Goal: Information Seeking & Learning: Learn about a topic

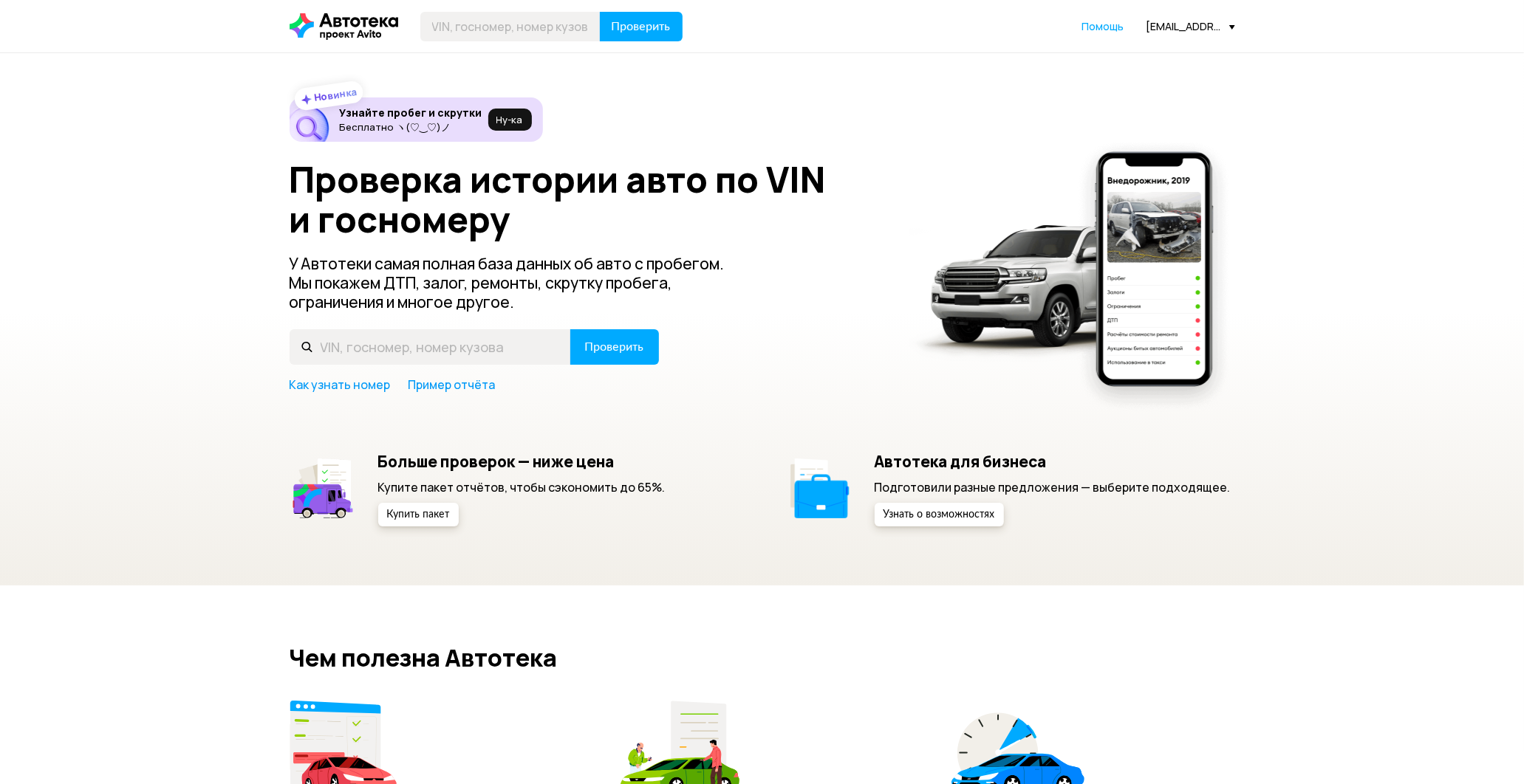
click at [529, 10] on header "Проверить Помощь [EMAIL_ADDRESS][DOMAIN_NAME]" at bounding box center [762, 26] width 1524 height 53
click at [526, 19] on input "text" at bounding box center [510, 27] width 181 height 30
type input "С796ВР53"
click at [600, 12] on button "Проверить" at bounding box center [640, 27] width 82 height 30
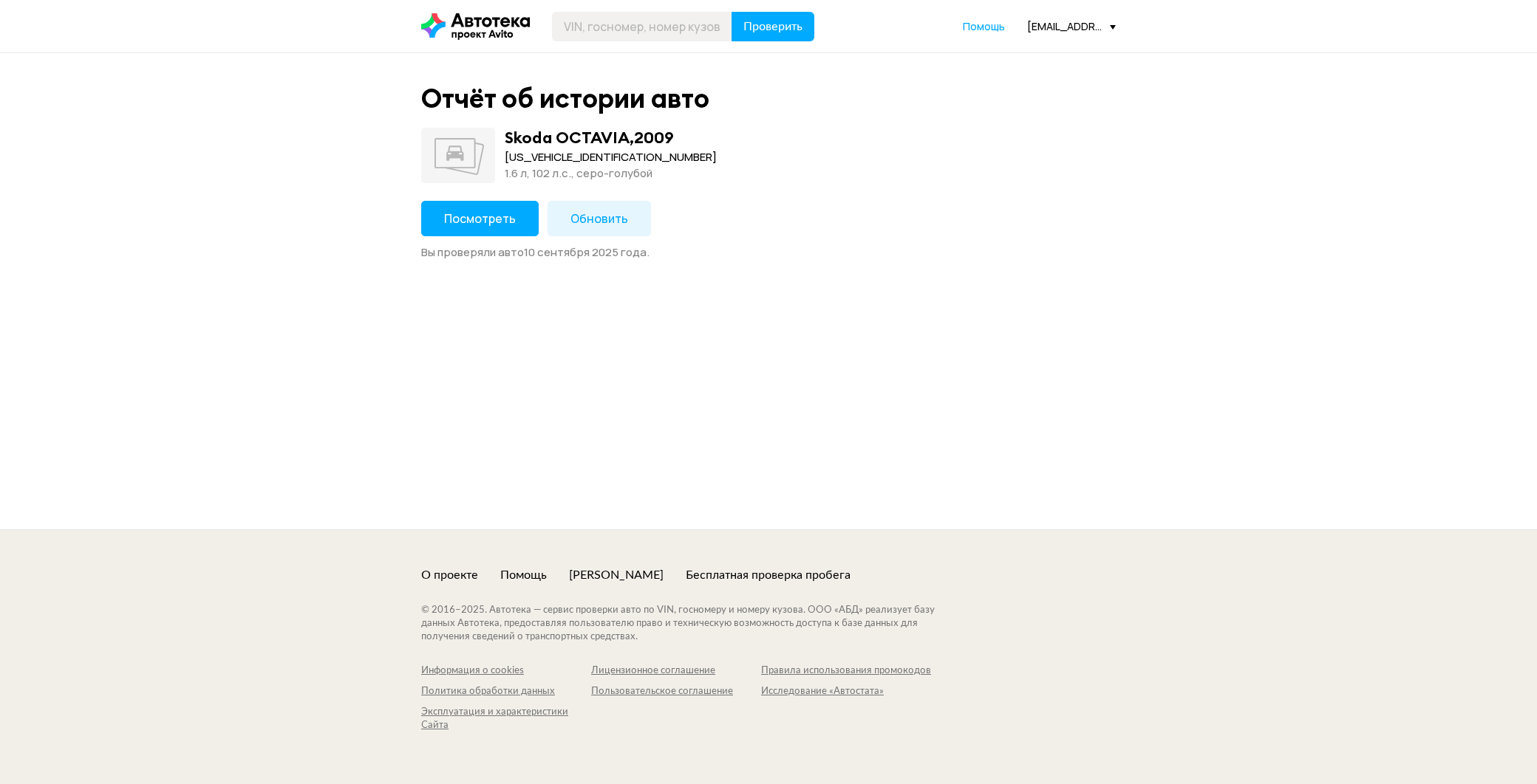
click at [477, 215] on span "Посмотреть" at bounding box center [480, 218] width 71 height 16
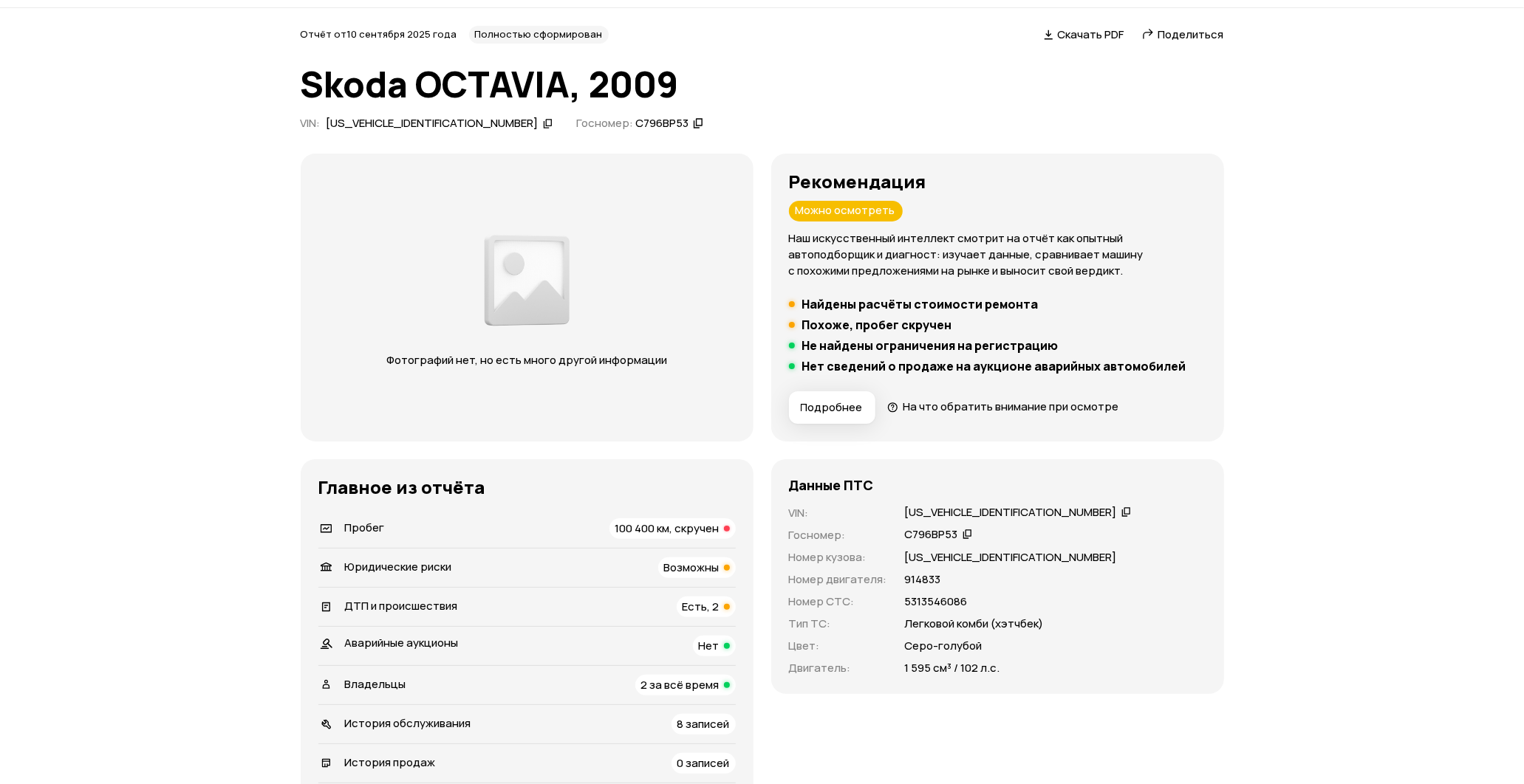
scroll to position [82, 0]
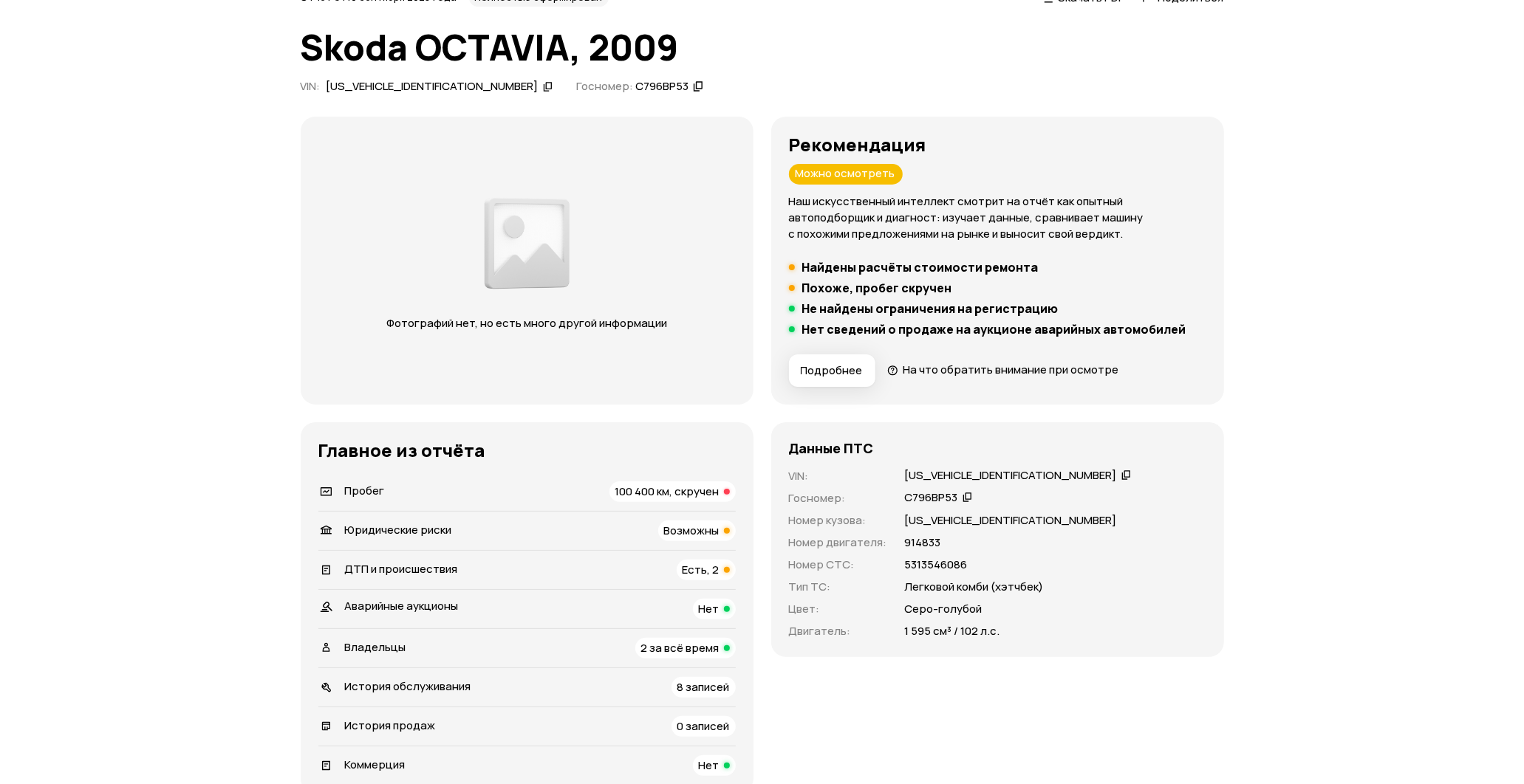
click at [1122, 469] on icon at bounding box center [1127, 474] width 10 height 15
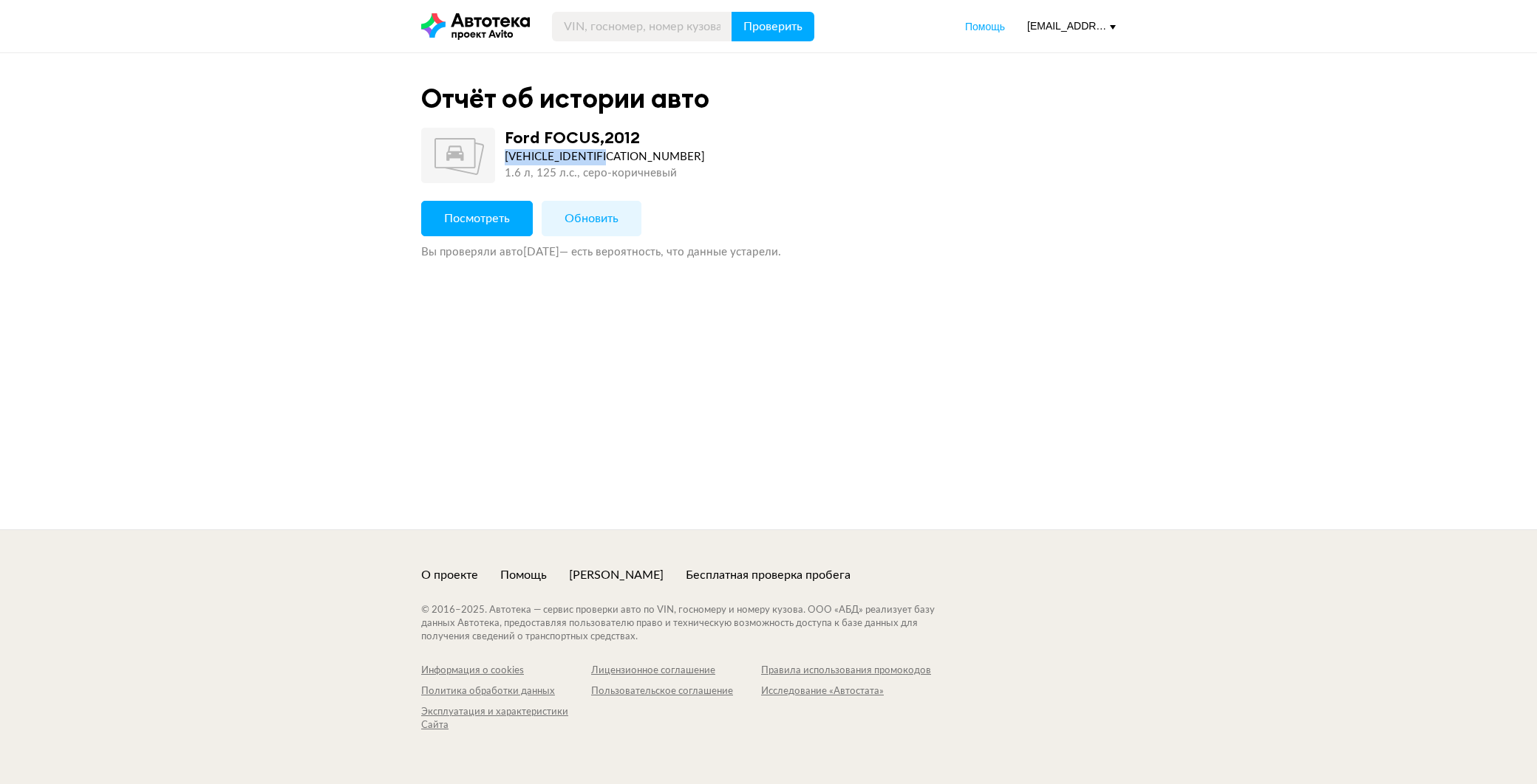
drag, startPoint x: 622, startPoint y: 155, endPoint x: 505, endPoint y: 163, distance: 117.3
click at [505, 163] on div "X9FMXXEEBMCD32056" at bounding box center [605, 157] width 201 height 16
copy div "X9FMXXEEBMCD32056"
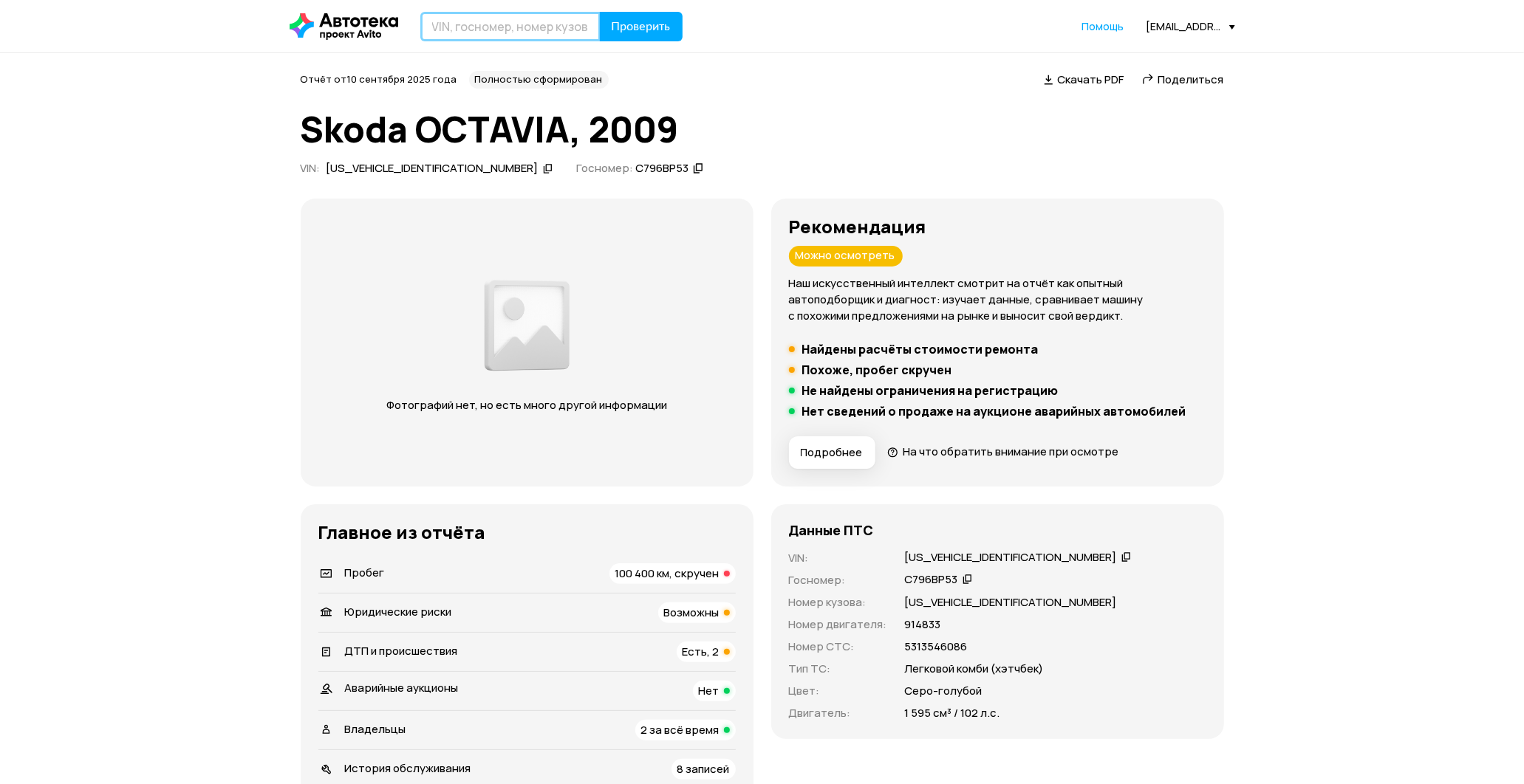
click at [534, 31] on input "text" at bounding box center [510, 27] width 181 height 30
type input "Р544НУ46"
click at [651, 21] on span "Проверить" at bounding box center [641, 27] width 60 height 12
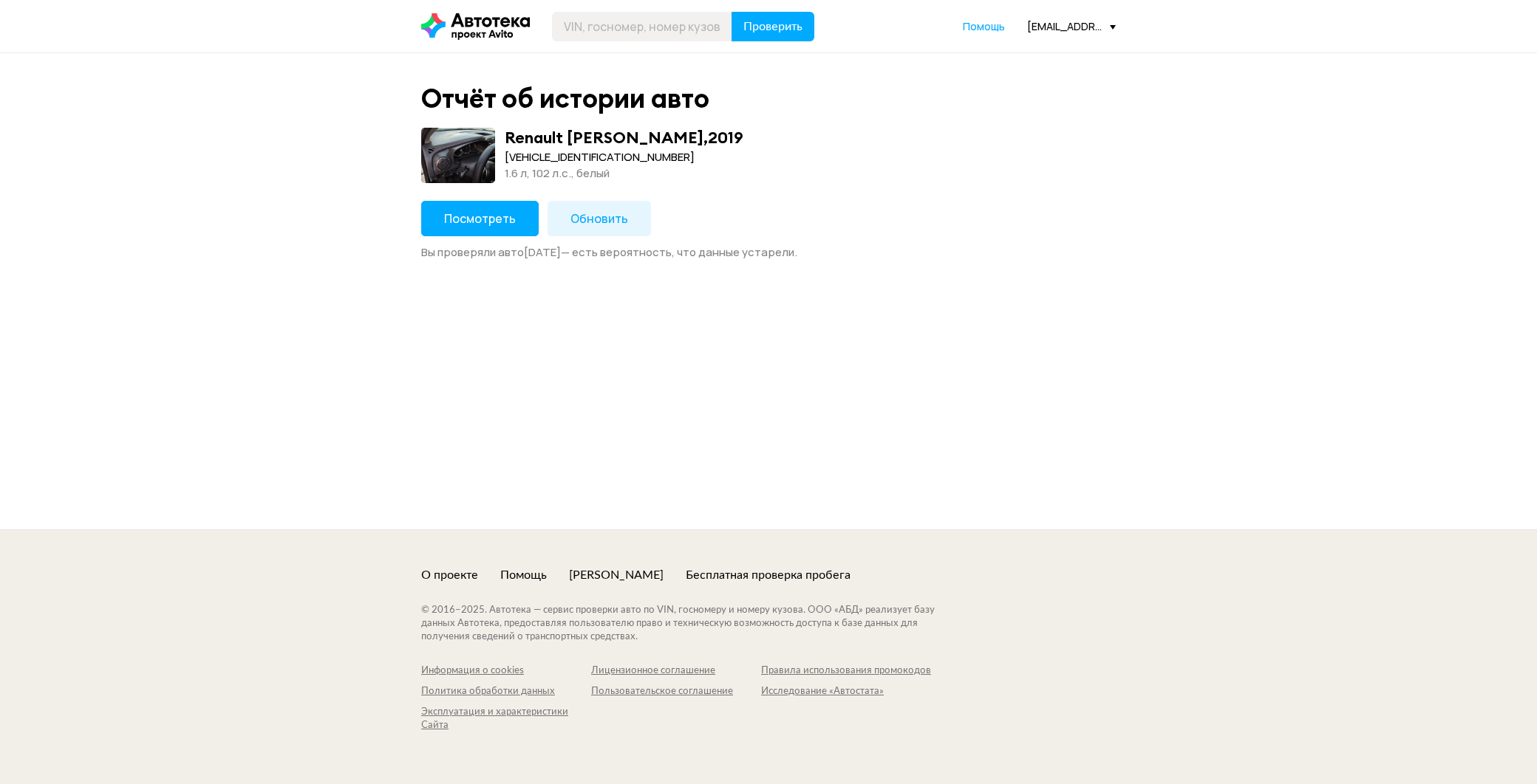
click at [469, 222] on span "Посмотреть" at bounding box center [480, 218] width 71 height 16
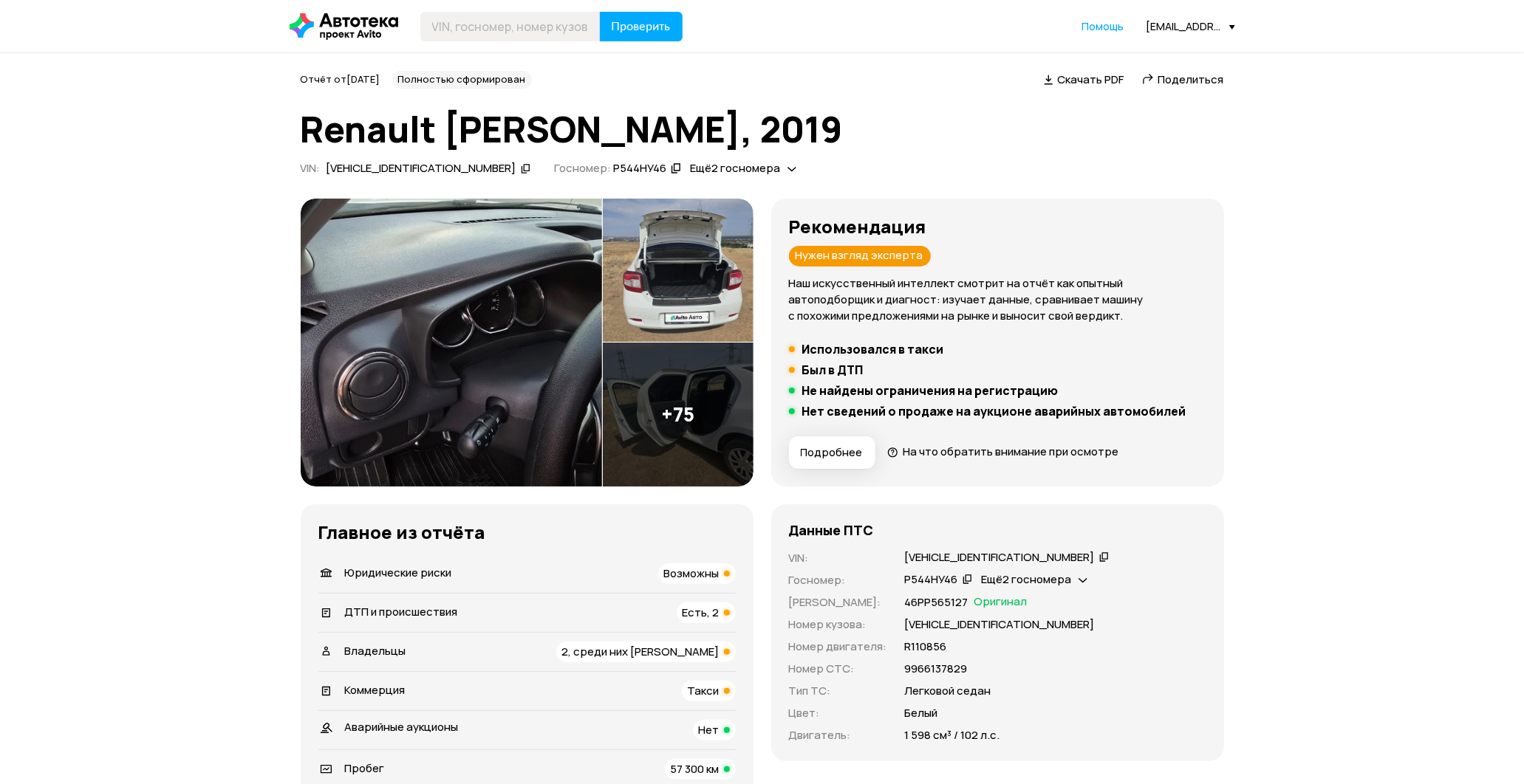
scroll to position [246, 0]
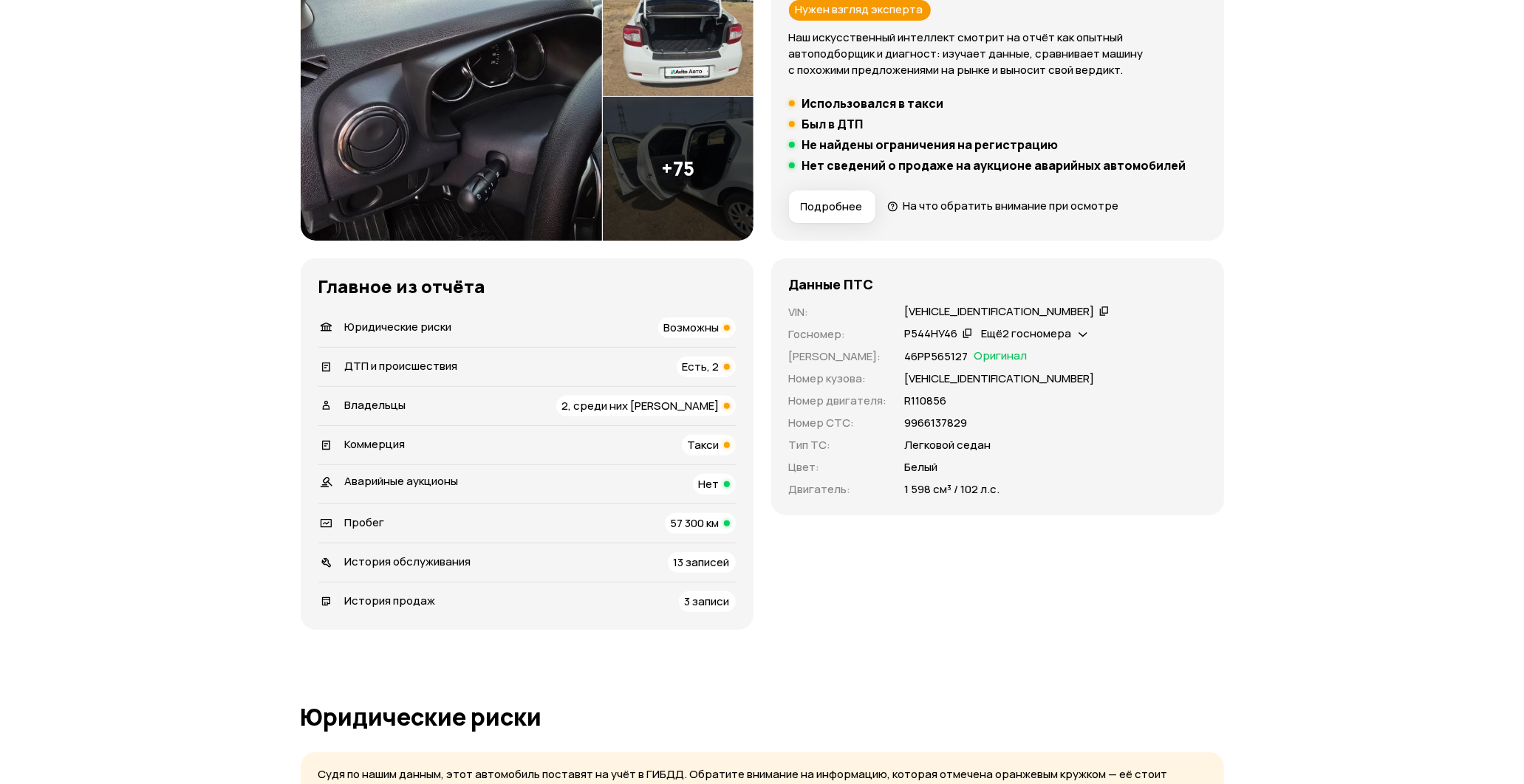
click at [692, 322] on span "Возможны" at bounding box center [692, 327] width 56 height 16
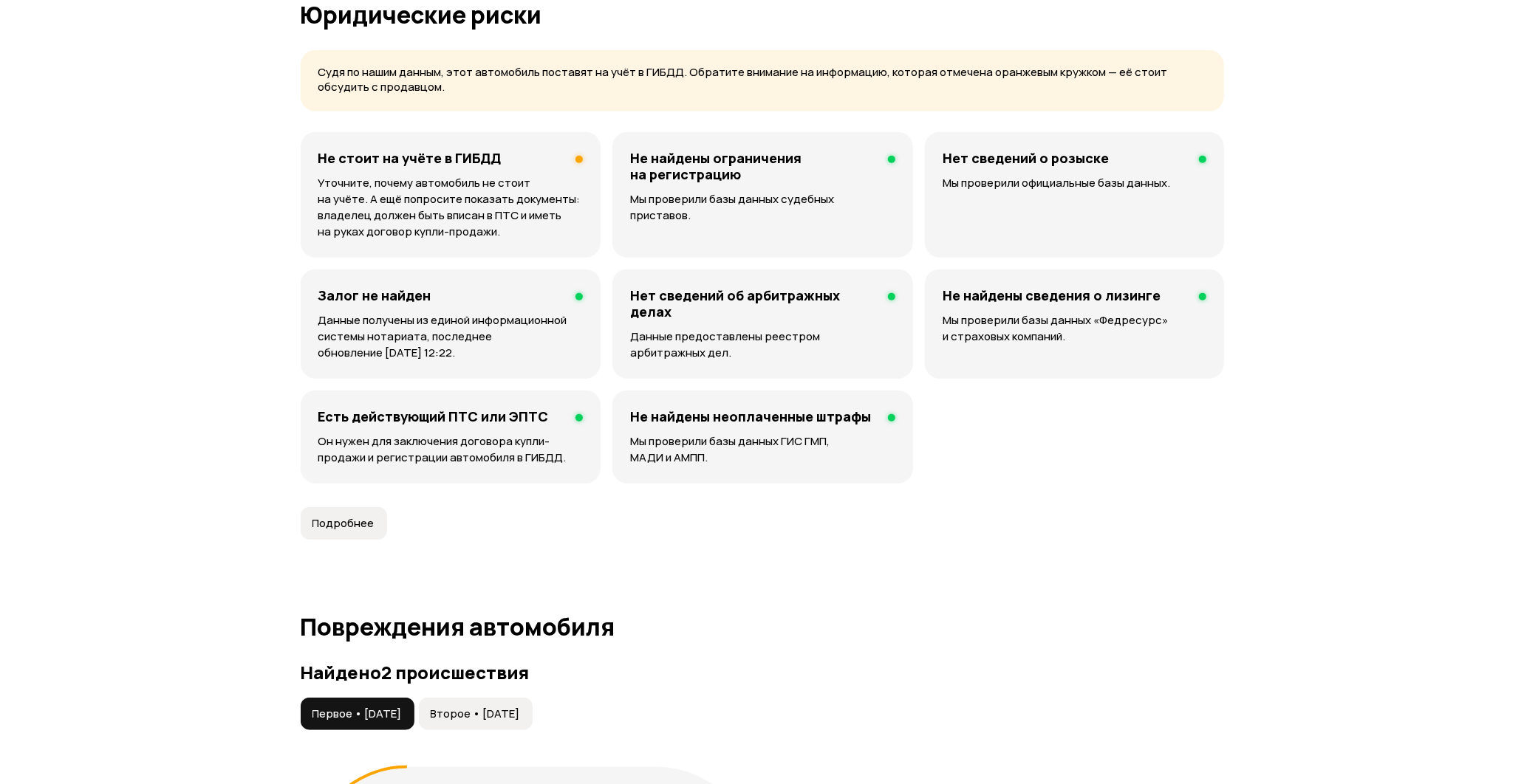
scroll to position [950, 0]
click at [569, 201] on p "Уточните, почему автомобиль не стоит на учёте. А ещё попросите показать докумен…" at bounding box center [451, 205] width 265 height 65
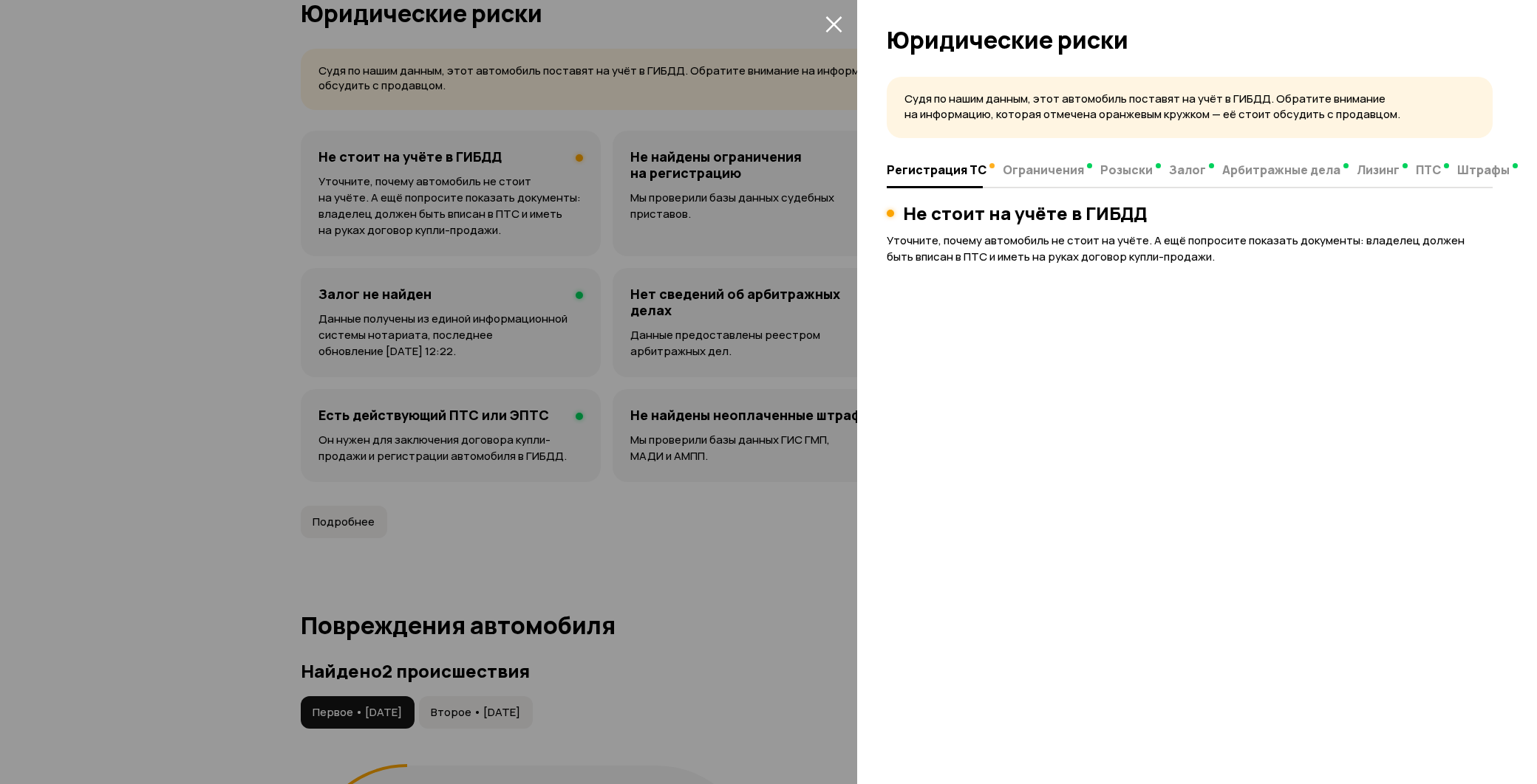
click at [789, 588] on div at bounding box center [768, 392] width 1537 height 784
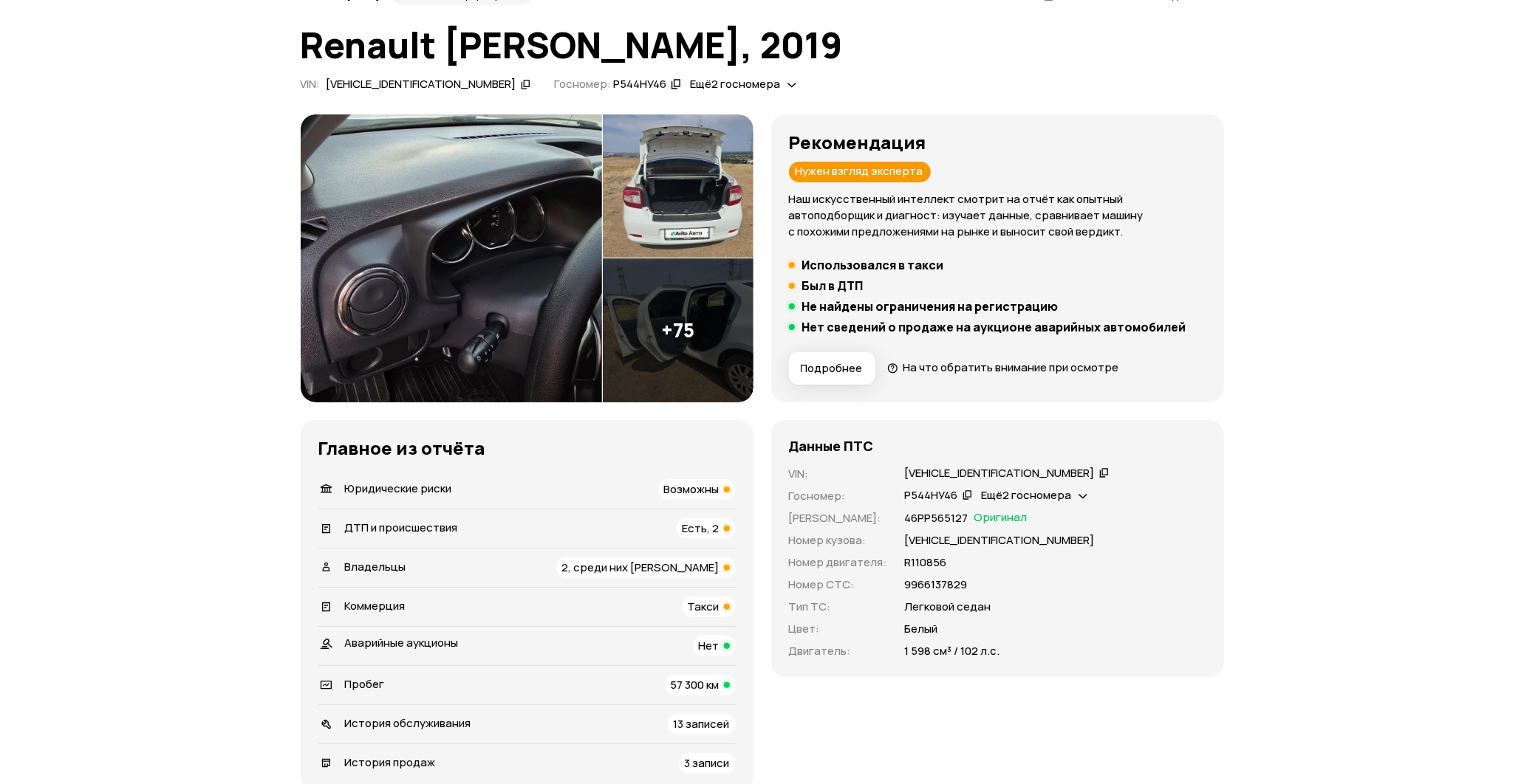
scroll to position [246, 0]
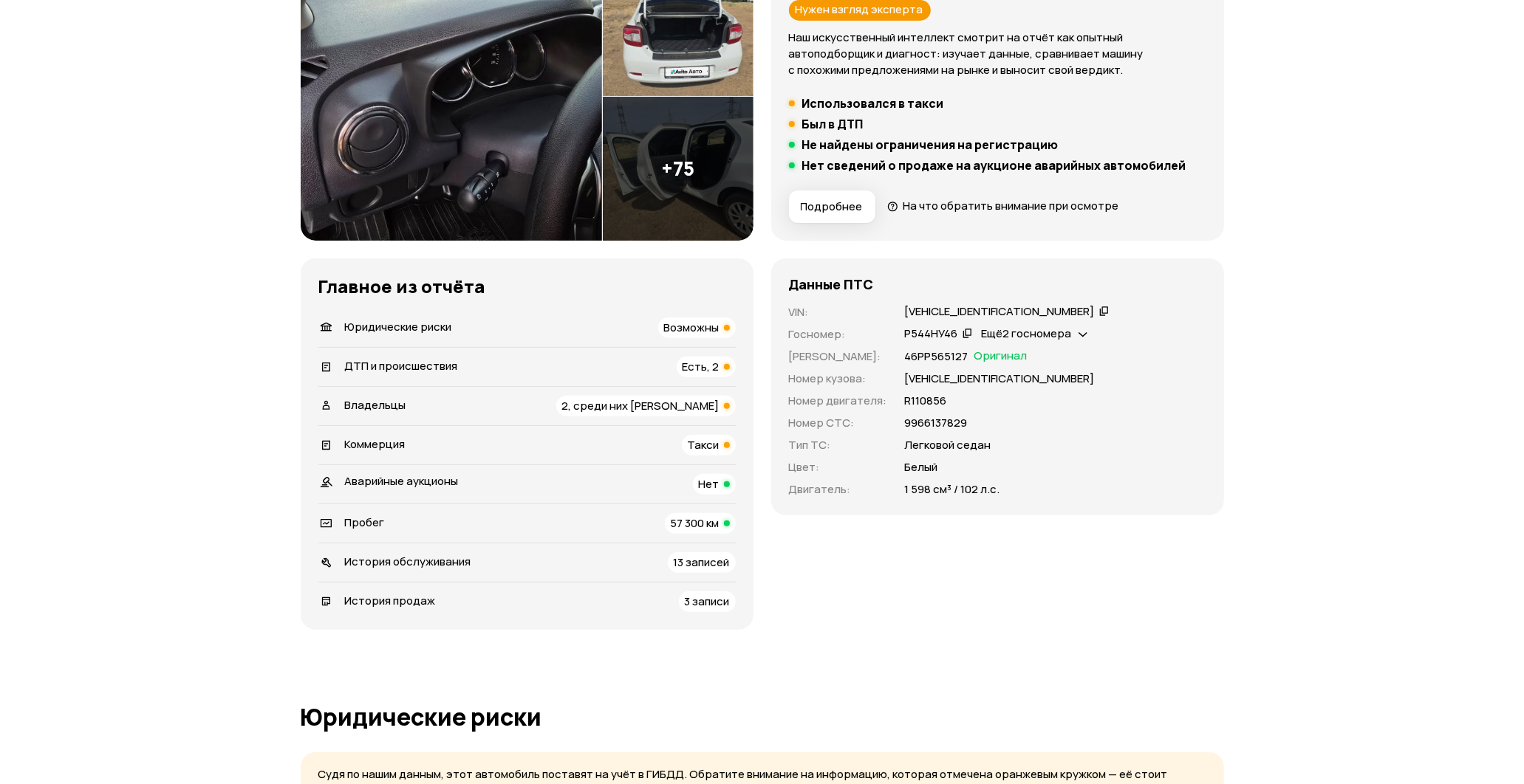
click at [683, 363] on span "Есть, 2" at bounding box center [701, 367] width 37 height 16
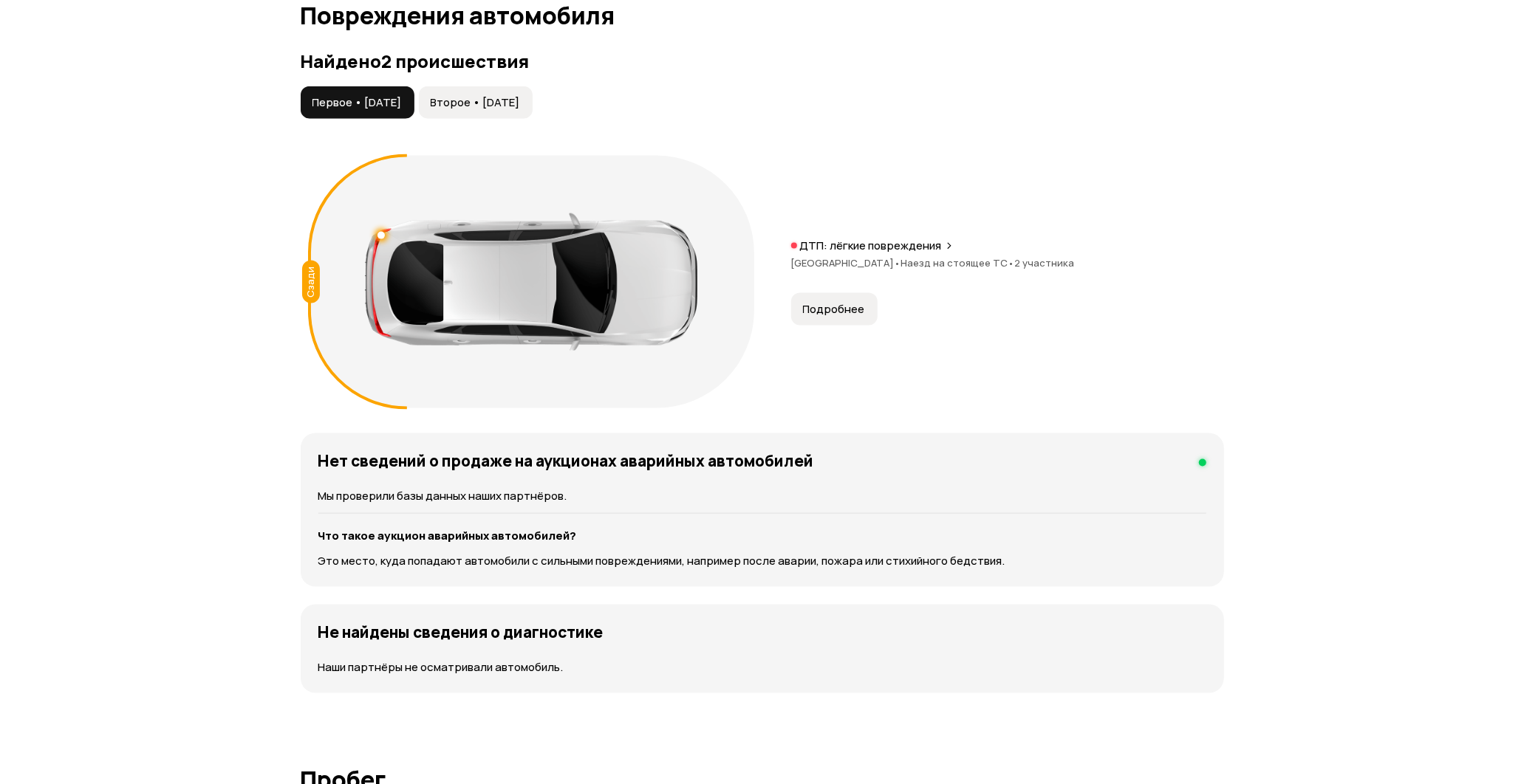
scroll to position [1562, 0]
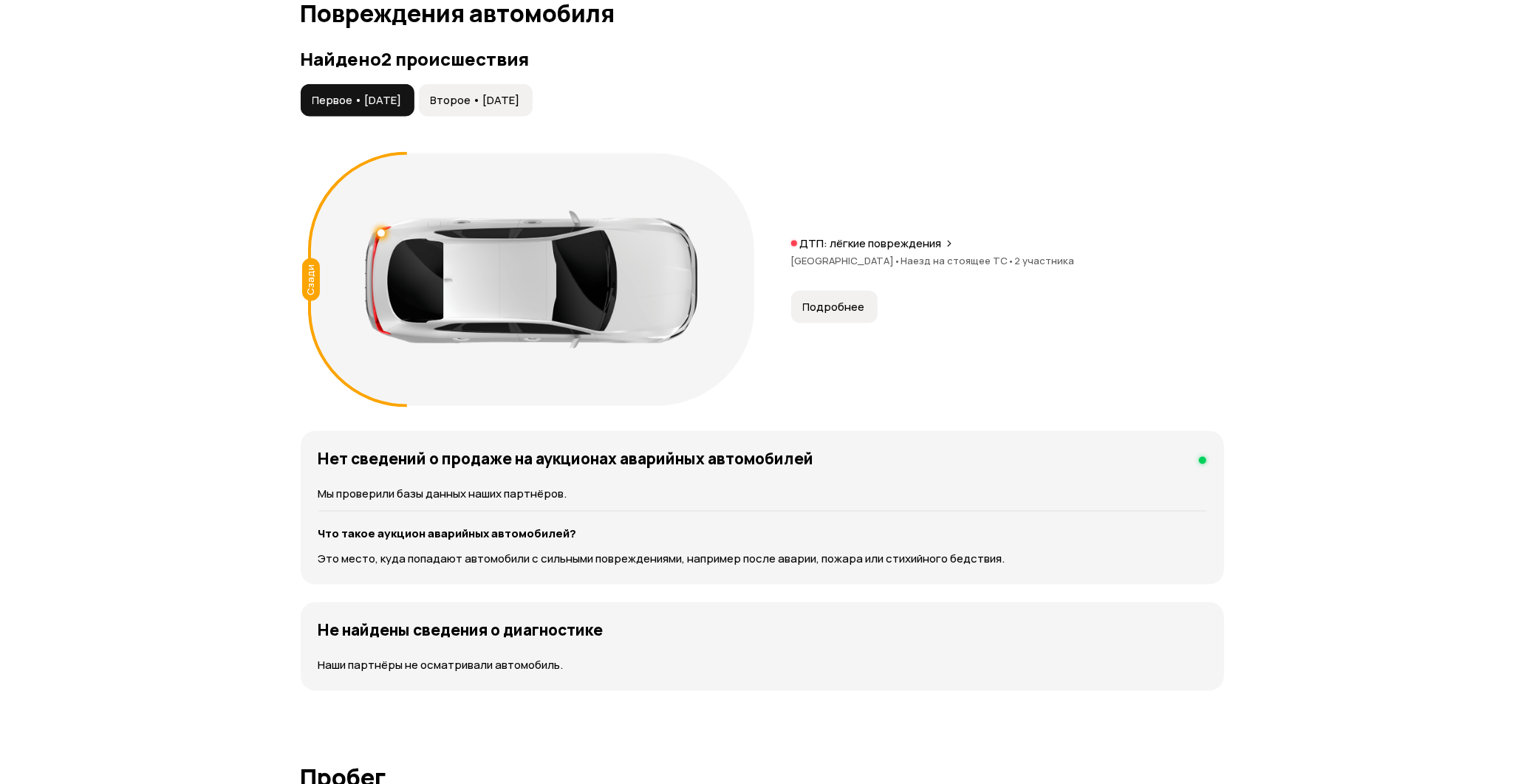
click at [815, 293] on button "Подробнее" at bounding box center [834, 307] width 86 height 33
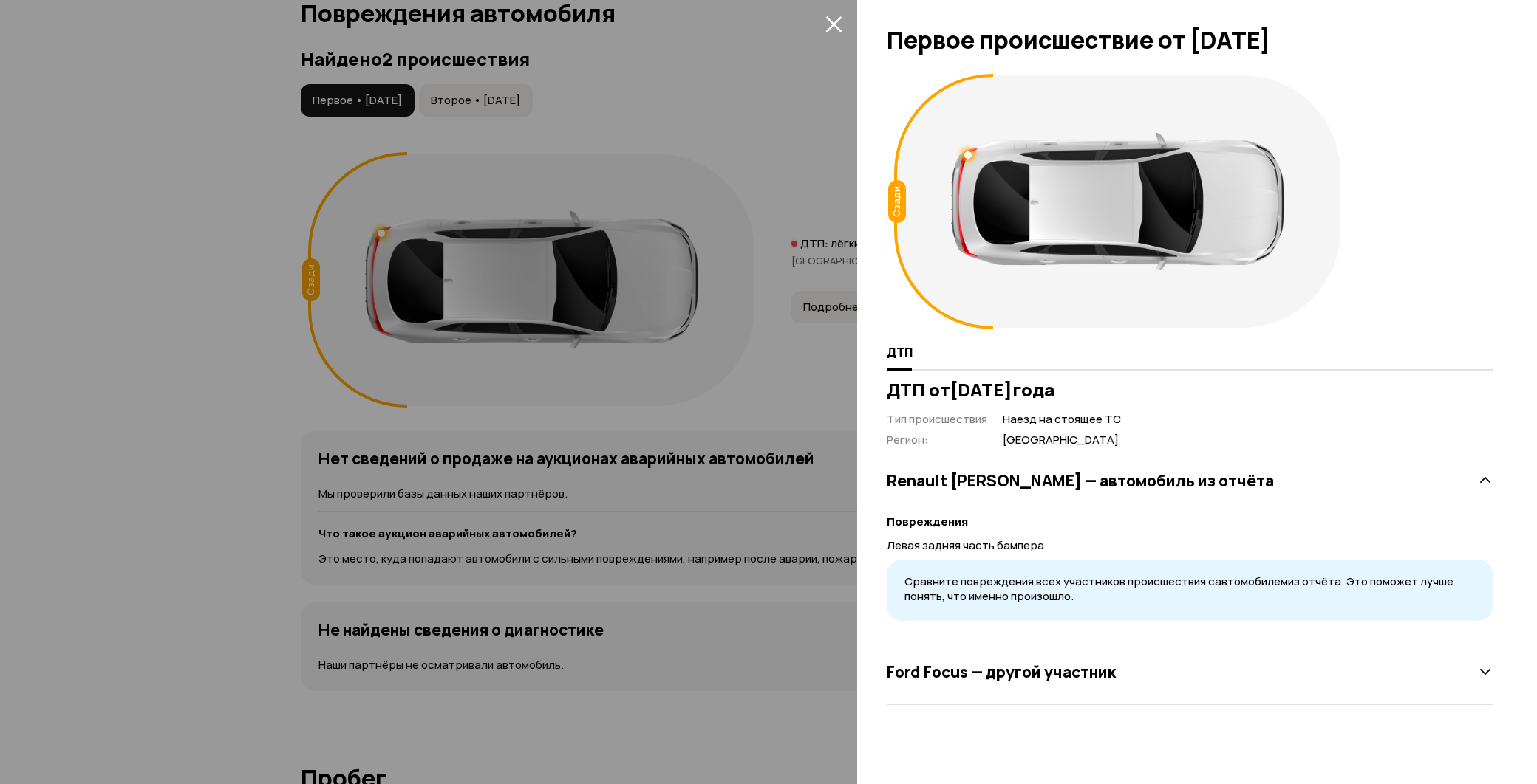
click at [891, 202] on div "Сзади" at bounding box center [898, 201] width 18 height 43
click at [1220, 215] on div at bounding box center [1117, 201] width 333 height 137
click at [831, 23] on icon "закрыть" at bounding box center [833, 24] width 16 height 16
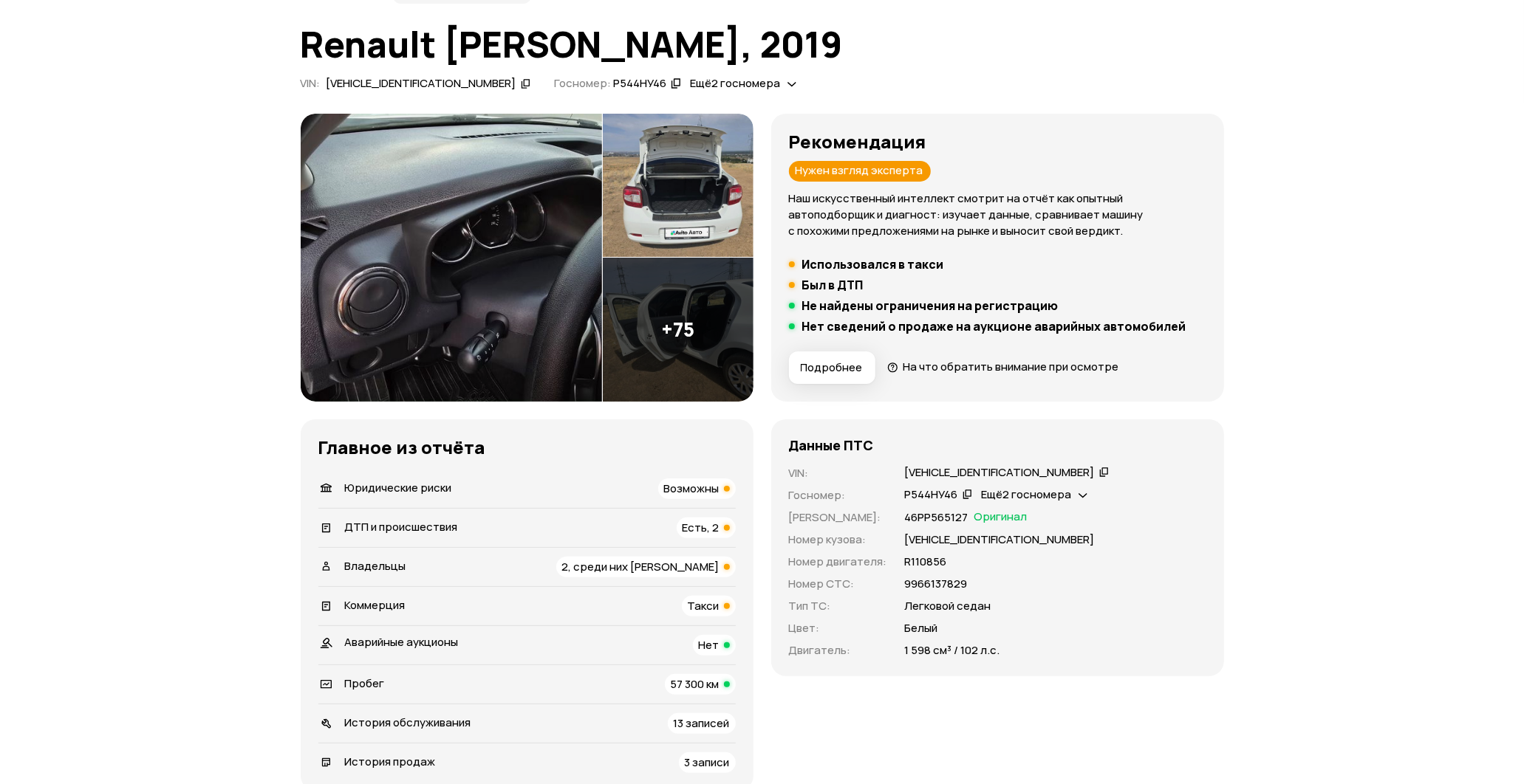
scroll to position [249, 0]
